Goal: Book appointment/travel/reservation

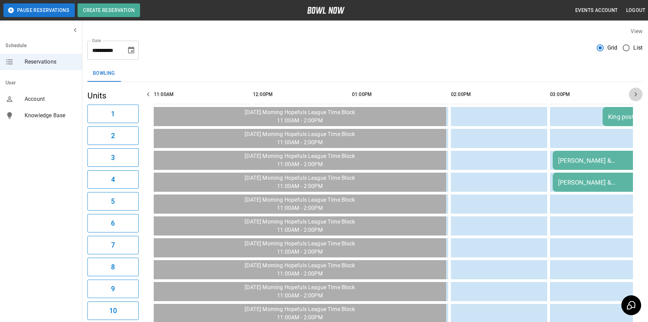
click at [636, 100] on button "button" at bounding box center [636, 94] width 14 height 14
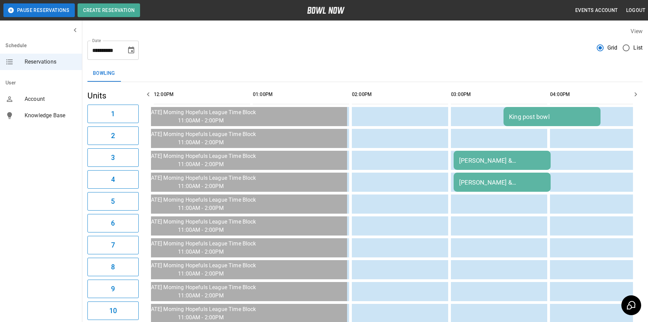
click at [636, 100] on button "button" at bounding box center [636, 94] width 14 height 14
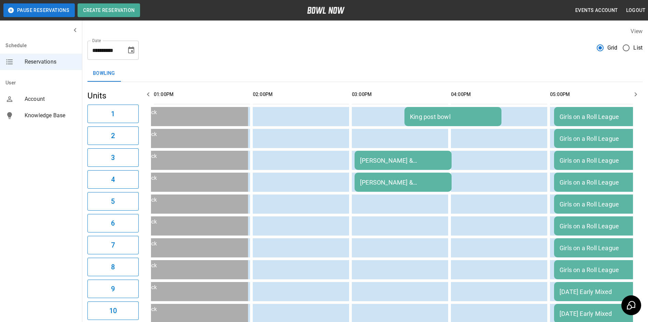
click at [636, 100] on button "button" at bounding box center [636, 94] width 14 height 14
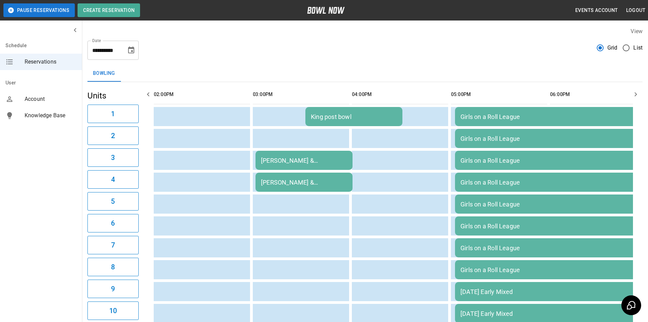
click at [636, 100] on button "button" at bounding box center [636, 94] width 14 height 14
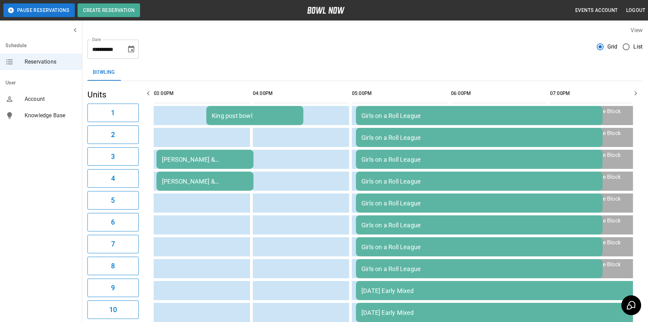
scroll to position [0, 0]
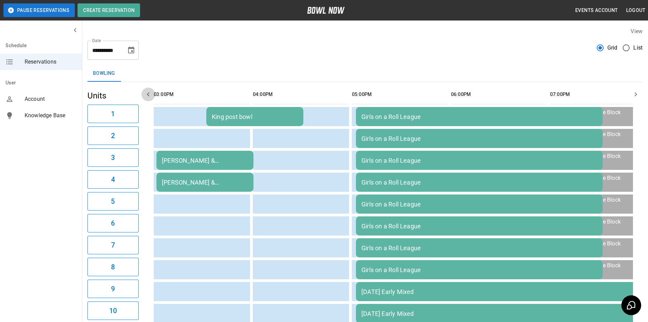
click at [149, 95] on icon "button" at bounding box center [148, 94] width 8 height 8
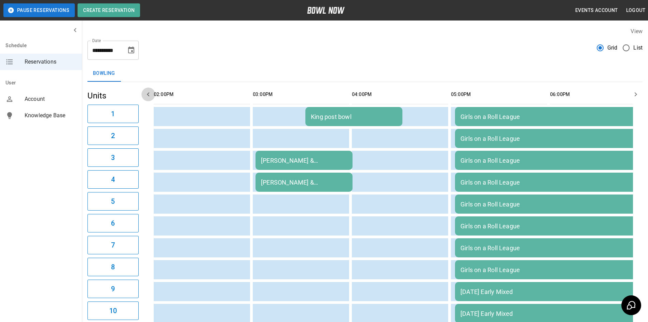
click at [150, 95] on icon "button" at bounding box center [148, 94] width 8 height 8
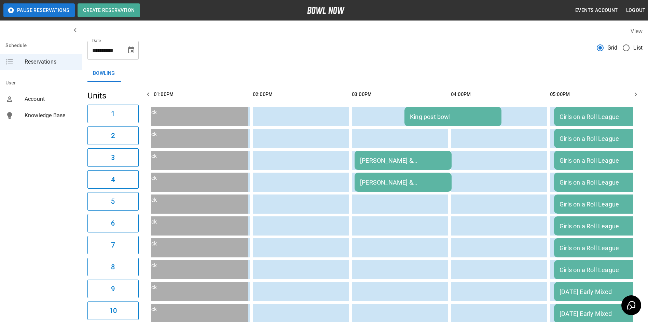
click at [151, 95] on icon "button" at bounding box center [148, 94] width 8 height 8
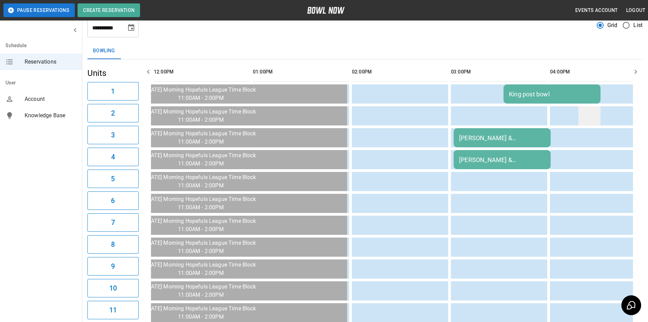
scroll to position [34, 0]
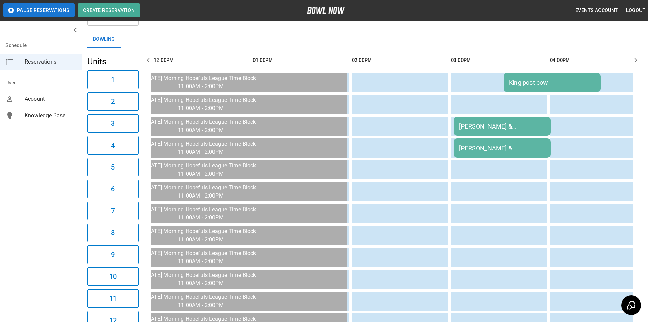
click at [633, 65] on button "button" at bounding box center [636, 60] width 14 height 14
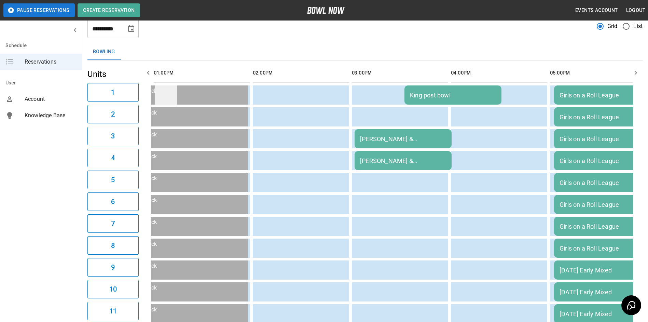
scroll to position [0, 0]
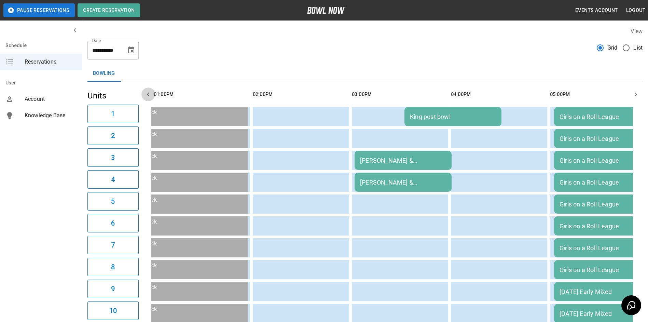
click at [148, 98] on button "button" at bounding box center [148, 94] width 14 height 14
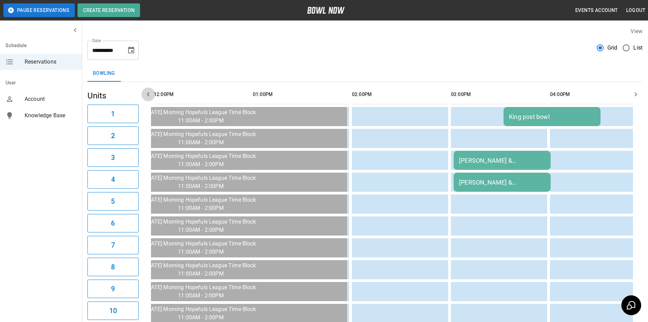
click at [148, 98] on button "button" at bounding box center [148, 94] width 14 height 14
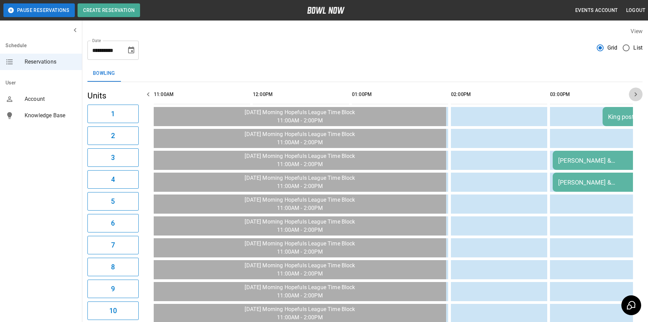
click at [633, 89] on button "button" at bounding box center [636, 94] width 14 height 14
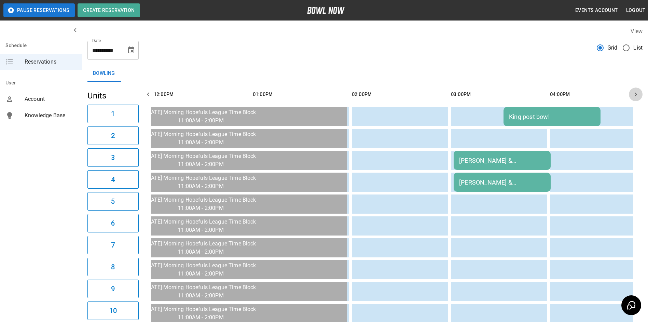
click at [633, 89] on button "button" at bounding box center [636, 94] width 14 height 14
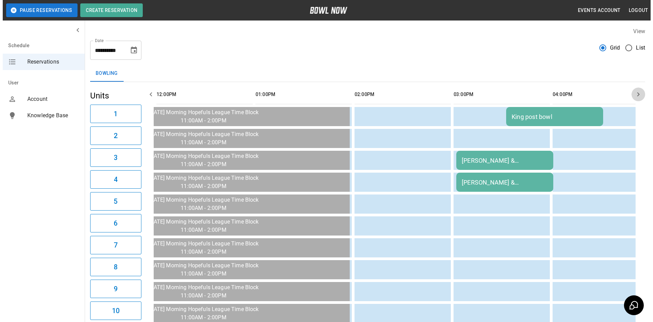
scroll to position [0, 198]
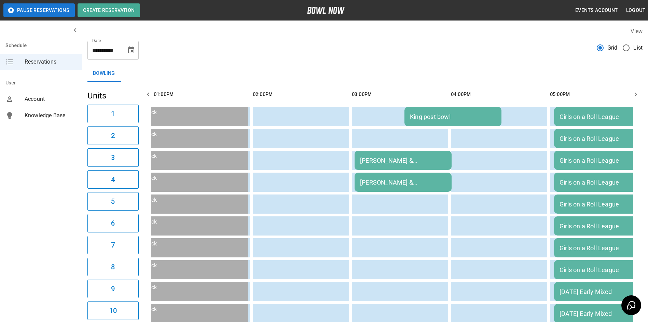
click at [434, 158] on div "[PERSON_NAME] & [PERSON_NAME] [PERSON_NAME] post bowl" at bounding box center [403, 160] width 86 height 7
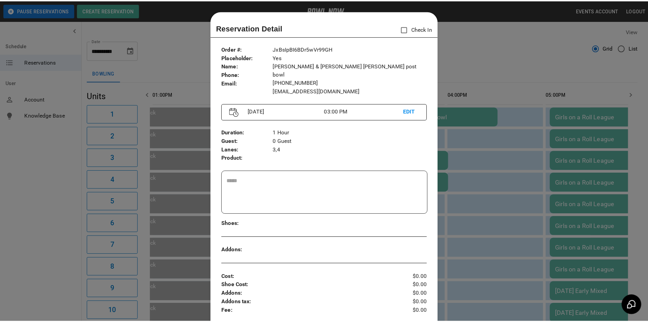
scroll to position [11, 0]
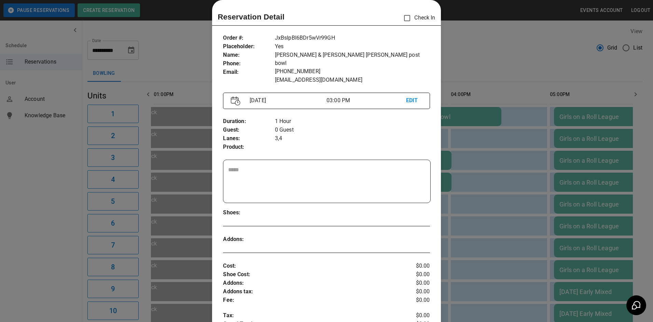
click at [445, 141] on div at bounding box center [326, 161] width 653 height 322
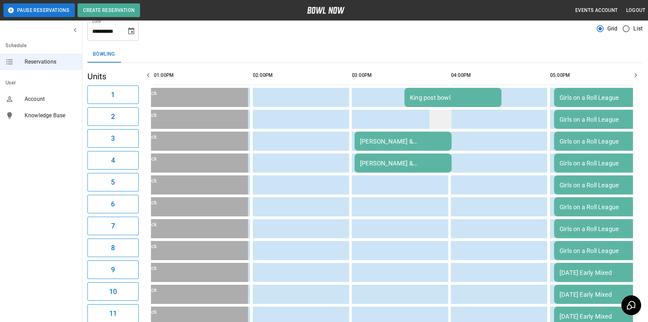
scroll to position [0, 0]
